Goal: Find specific page/section: Find specific page/section

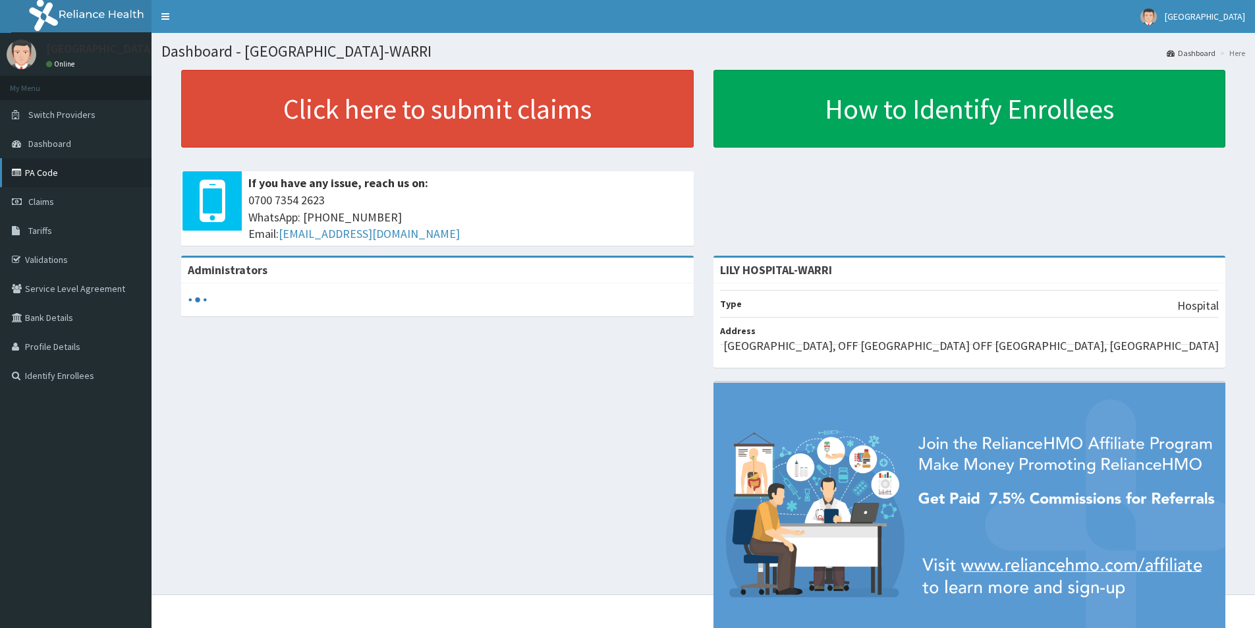
click at [59, 178] on link "PA Code" at bounding box center [75, 172] width 151 height 29
click at [53, 259] on link "Validations" at bounding box center [75, 259] width 151 height 29
